Goal: Task Accomplishment & Management: Use online tool/utility

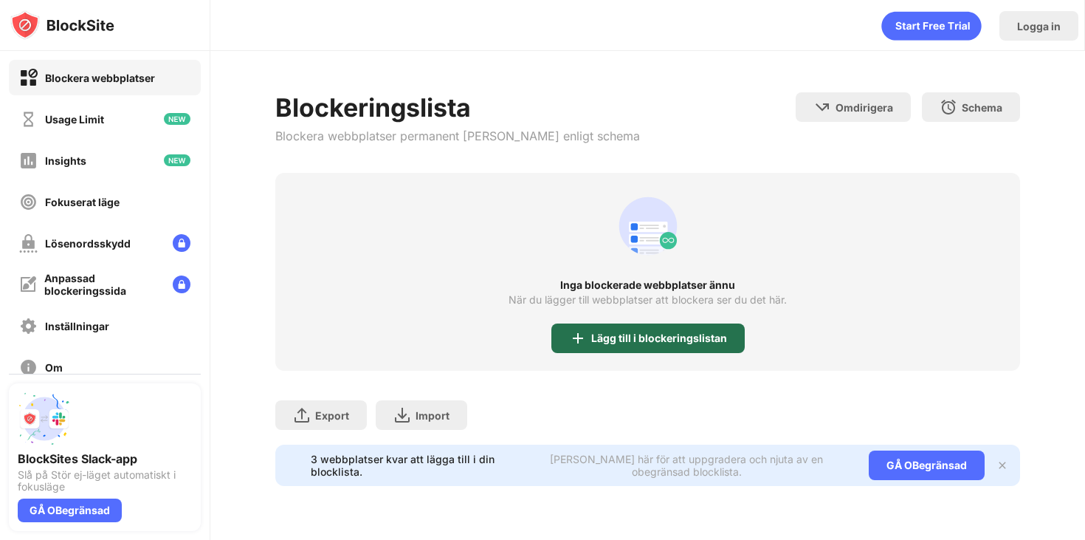
click at [661, 344] on div "Lägg till i blockeringslistan" at bounding box center [648, 338] width 193 height 30
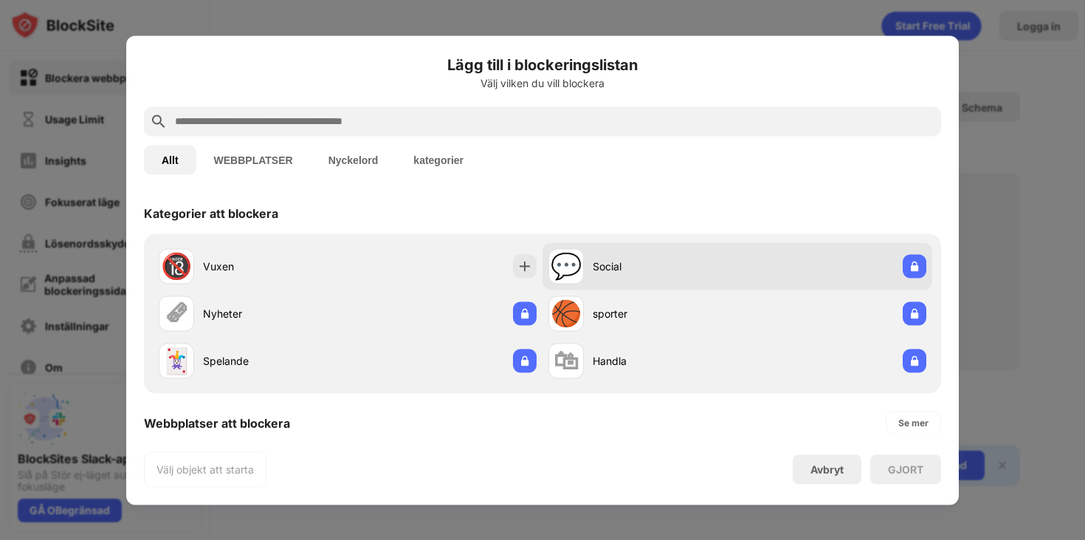
click at [827, 262] on div "💬 Social" at bounding box center [738, 265] width 390 height 47
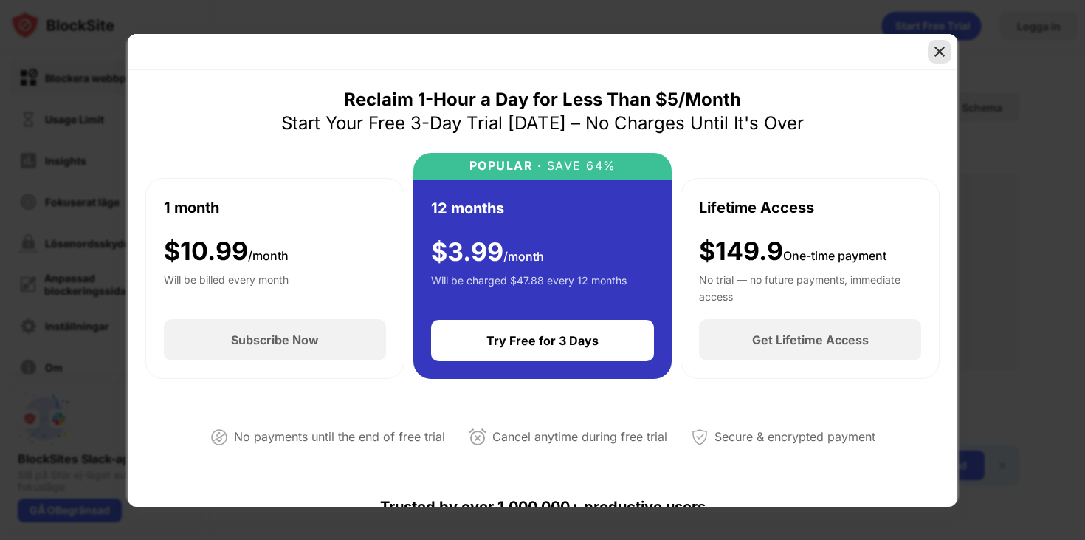
click at [940, 62] on div at bounding box center [940, 52] width 24 height 24
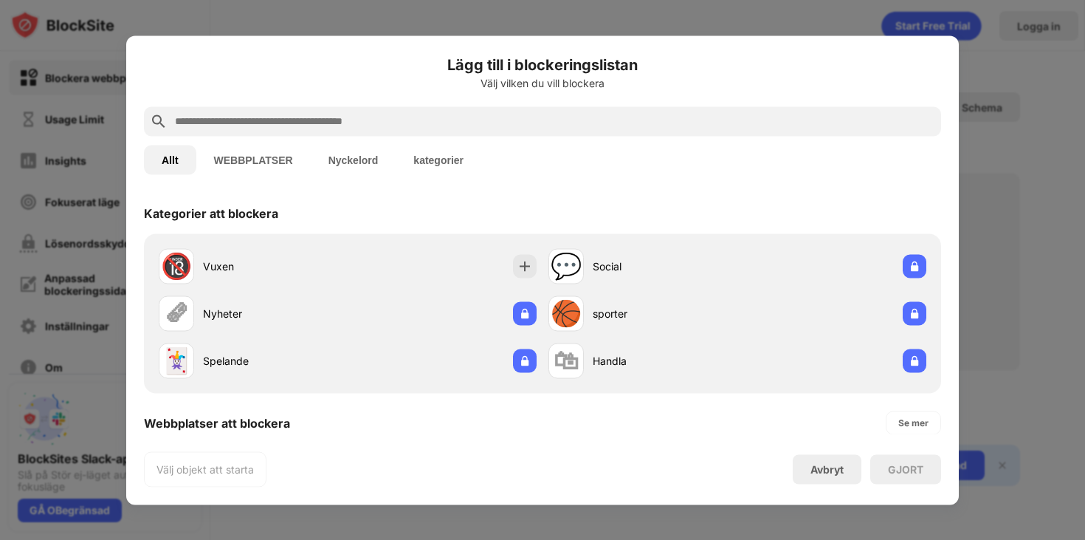
click at [473, 118] on input "text" at bounding box center [554, 121] width 762 height 18
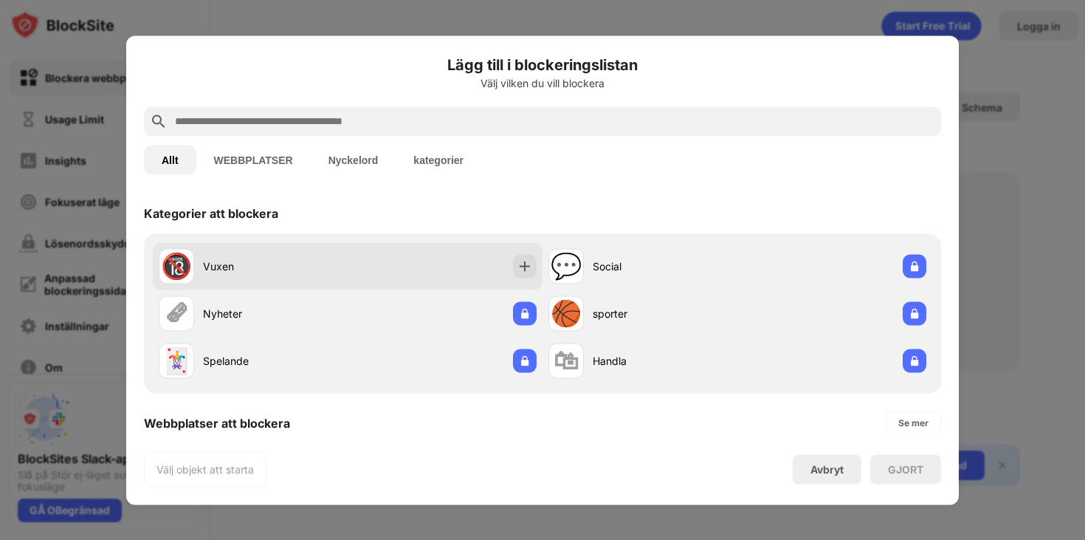
click at [527, 274] on div at bounding box center [525, 266] width 24 height 24
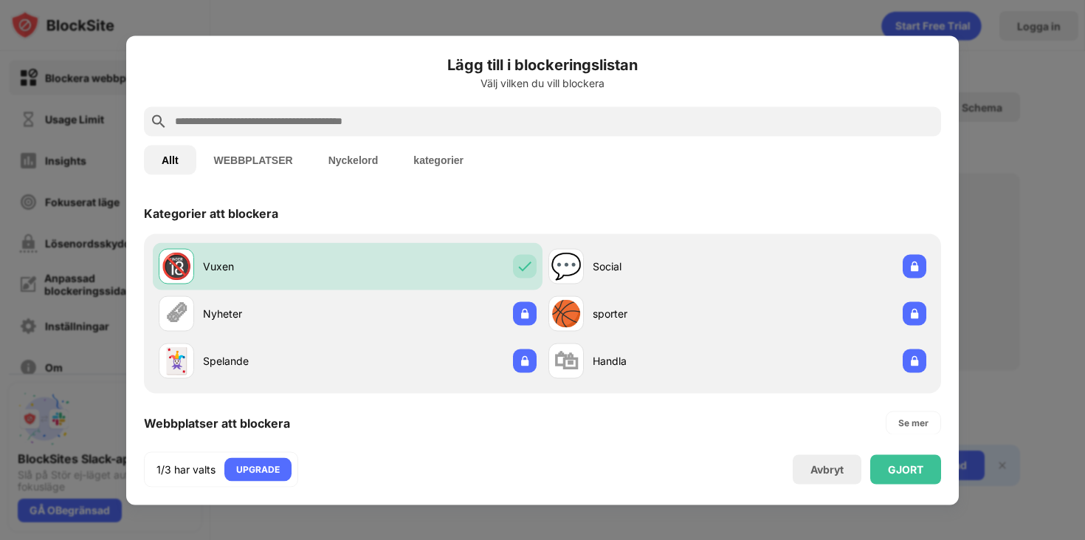
click at [532, 129] on input "text" at bounding box center [554, 121] width 762 height 18
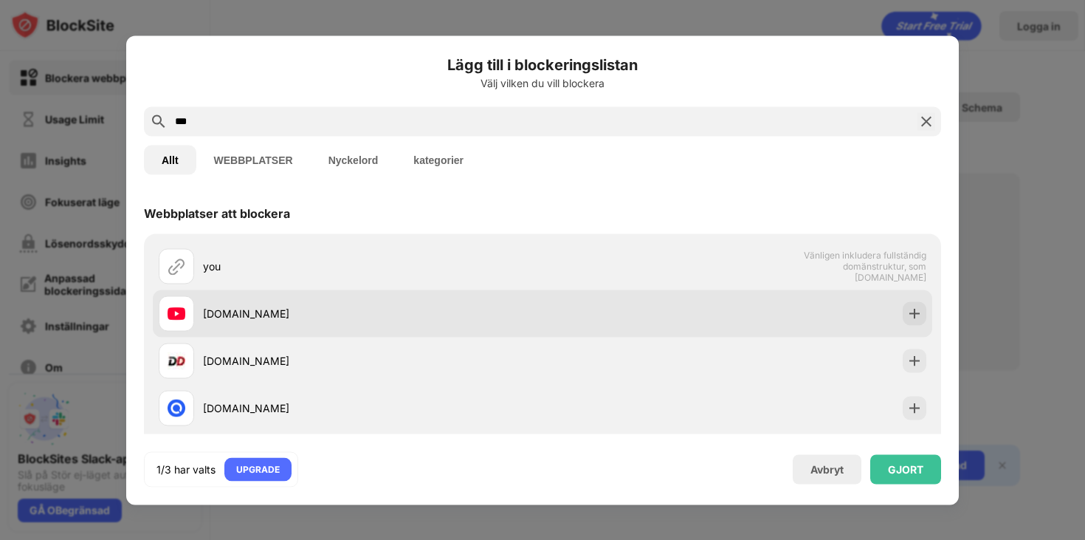
type input "***"
click at [474, 331] on div "[DOMAIN_NAME]" at bounding box center [543, 312] width 780 height 47
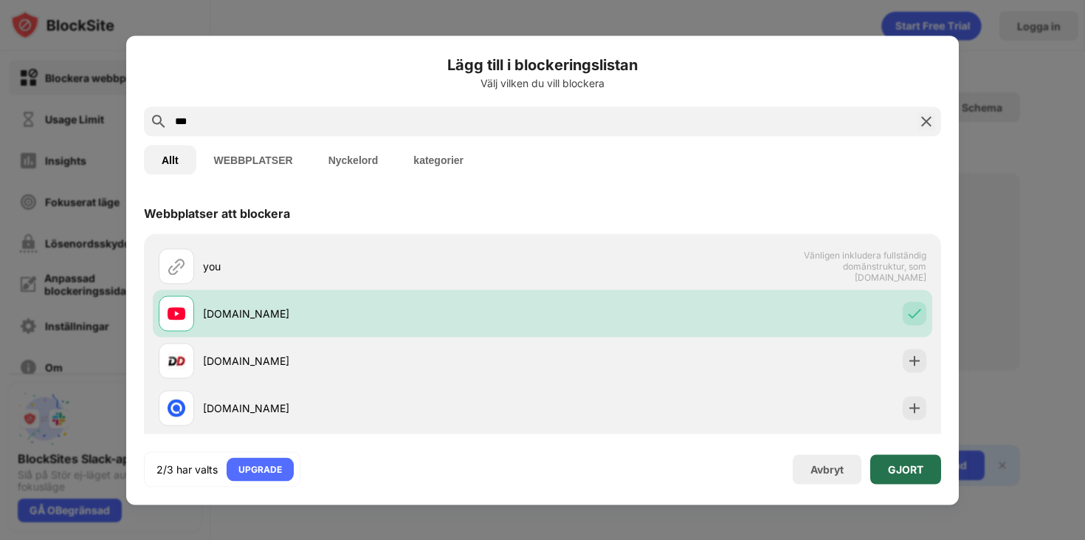
click at [918, 463] on div "GJORT" at bounding box center [905, 469] width 35 height 12
